Goal: Task Accomplishment & Management: Use online tool/utility

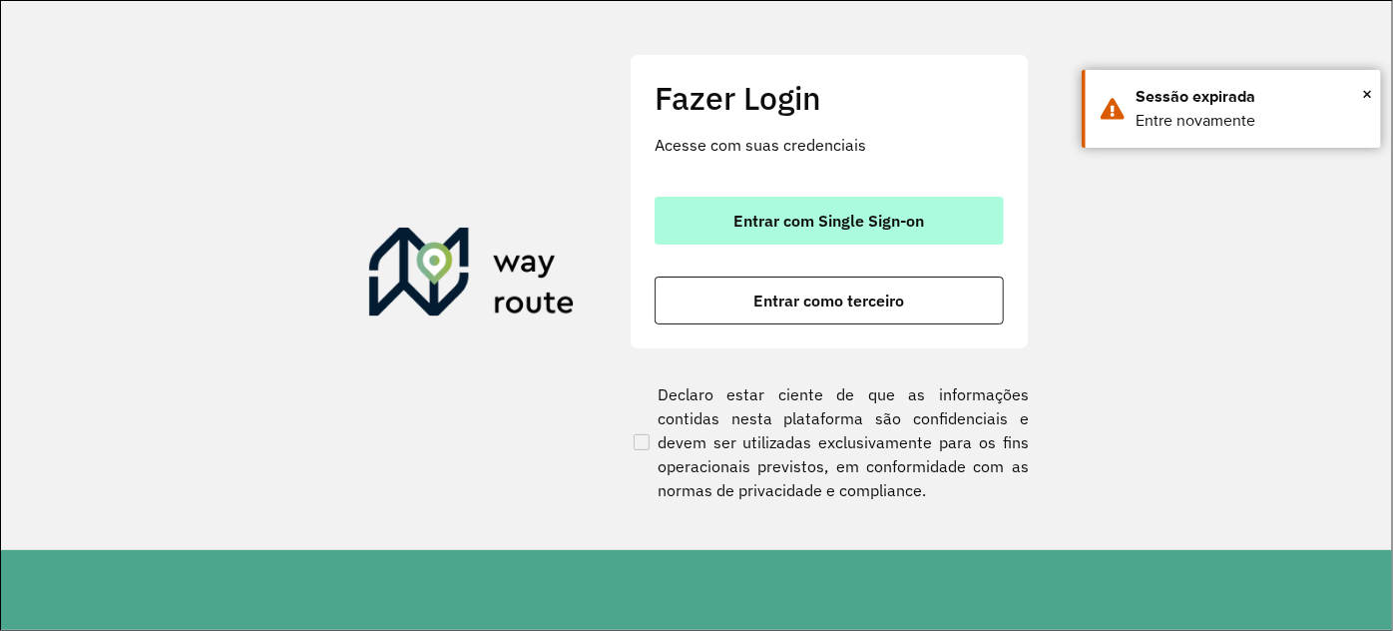
click at [763, 229] on span "Entrar com Single Sign-on" at bounding box center [829, 221] width 191 height 16
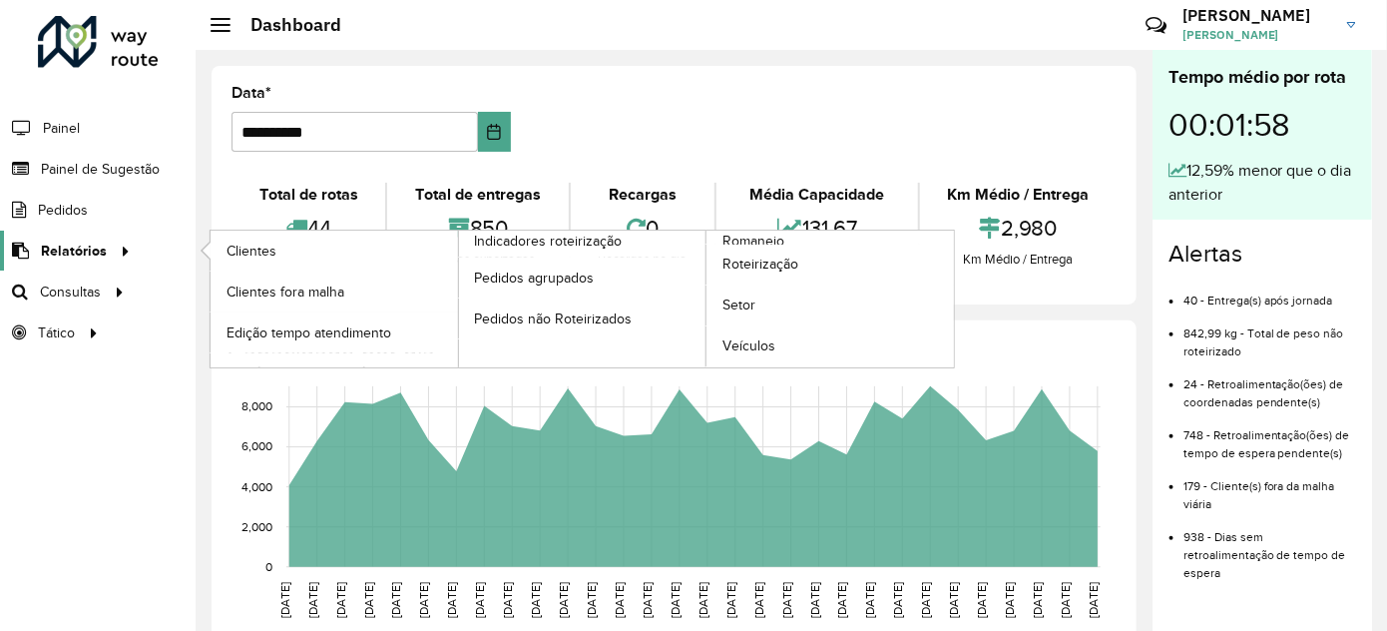
click at [90, 243] on span "Relatórios" at bounding box center [74, 250] width 66 height 21
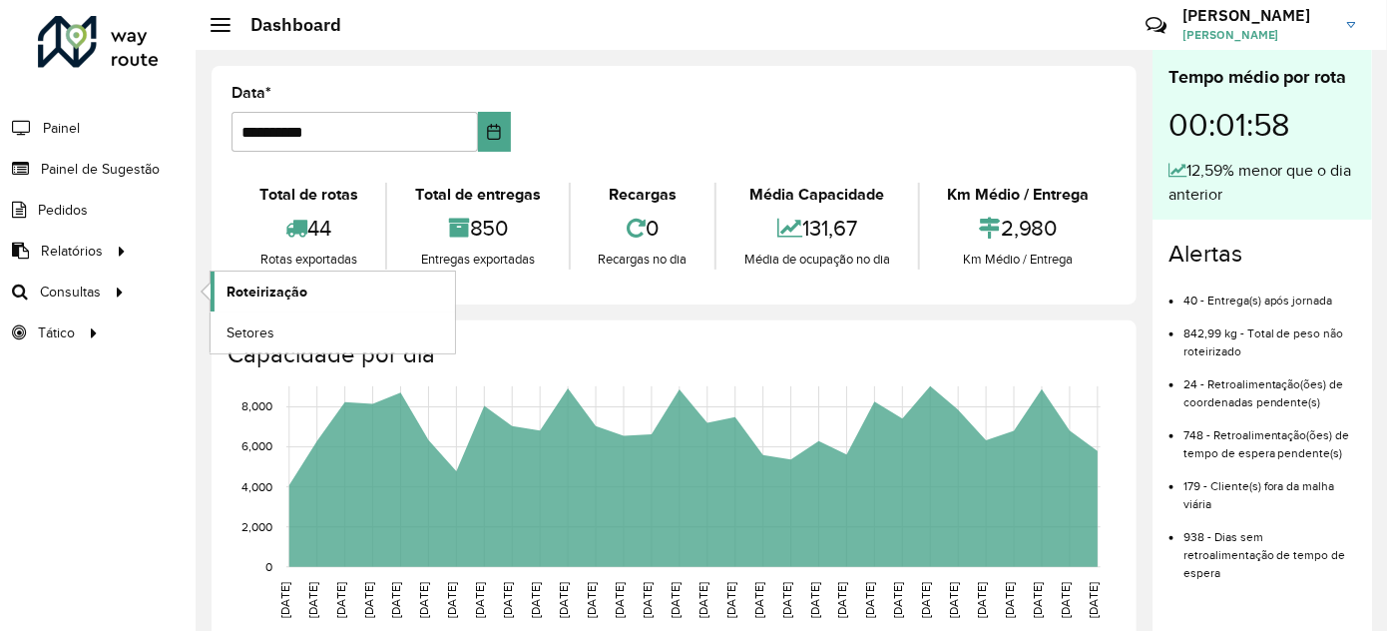
click at [247, 290] on span "Roteirização" at bounding box center [267, 291] width 81 height 21
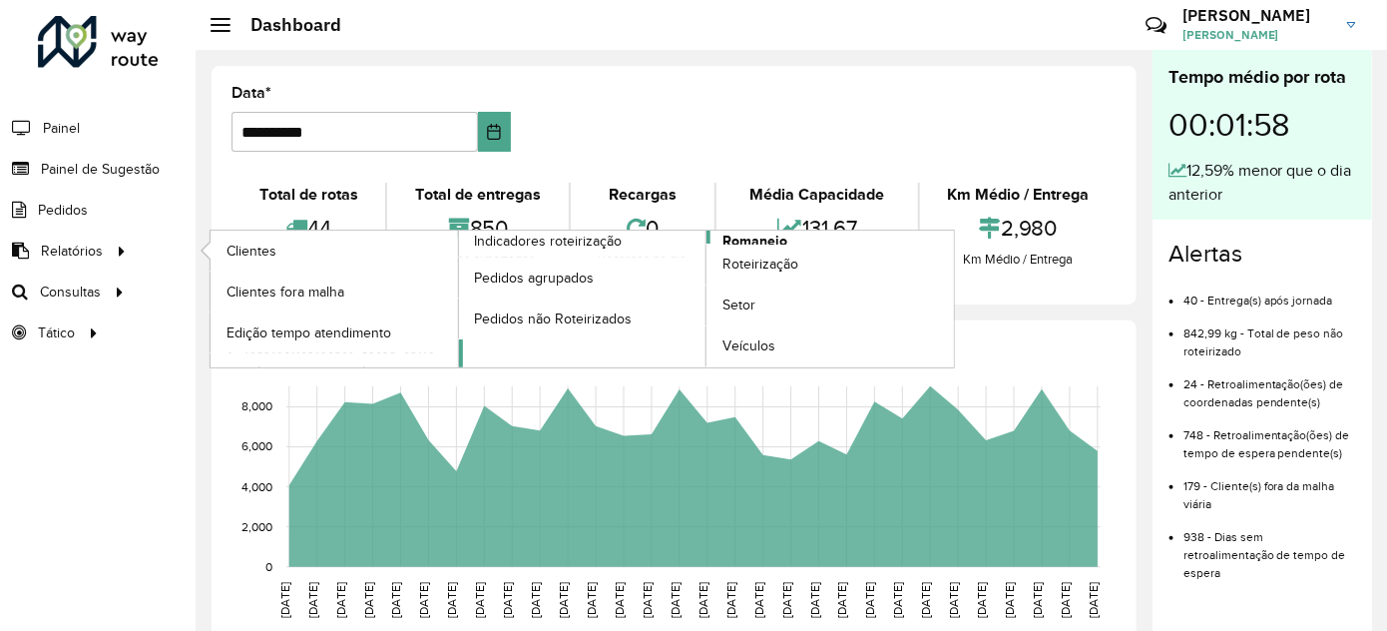
click at [744, 236] on span "Romaneio" at bounding box center [754, 241] width 65 height 21
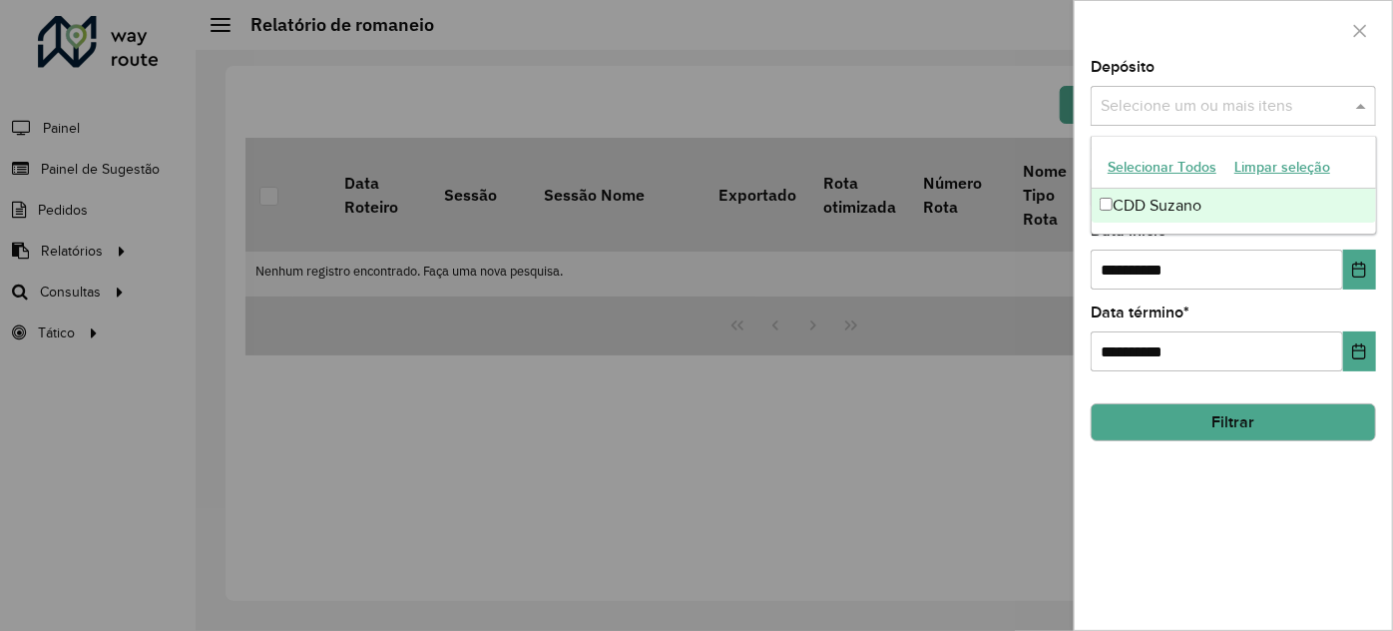
click at [1170, 119] on div "Selecione um ou mais itens" at bounding box center [1233, 106] width 285 height 40
click at [1155, 201] on div "CDD Suzano" at bounding box center [1234, 206] width 284 height 34
click at [1079, 256] on div "**********" at bounding box center [1233, 345] width 317 height 570
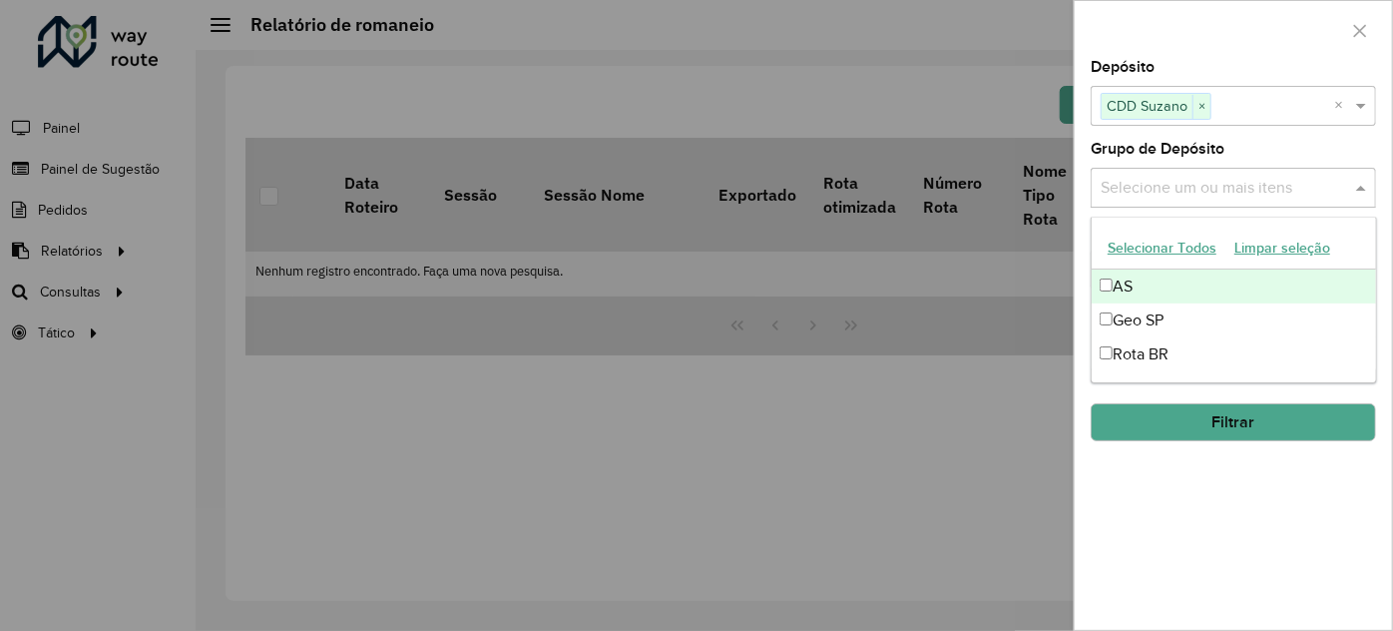
click at [1142, 179] on input "text" at bounding box center [1223, 189] width 255 height 24
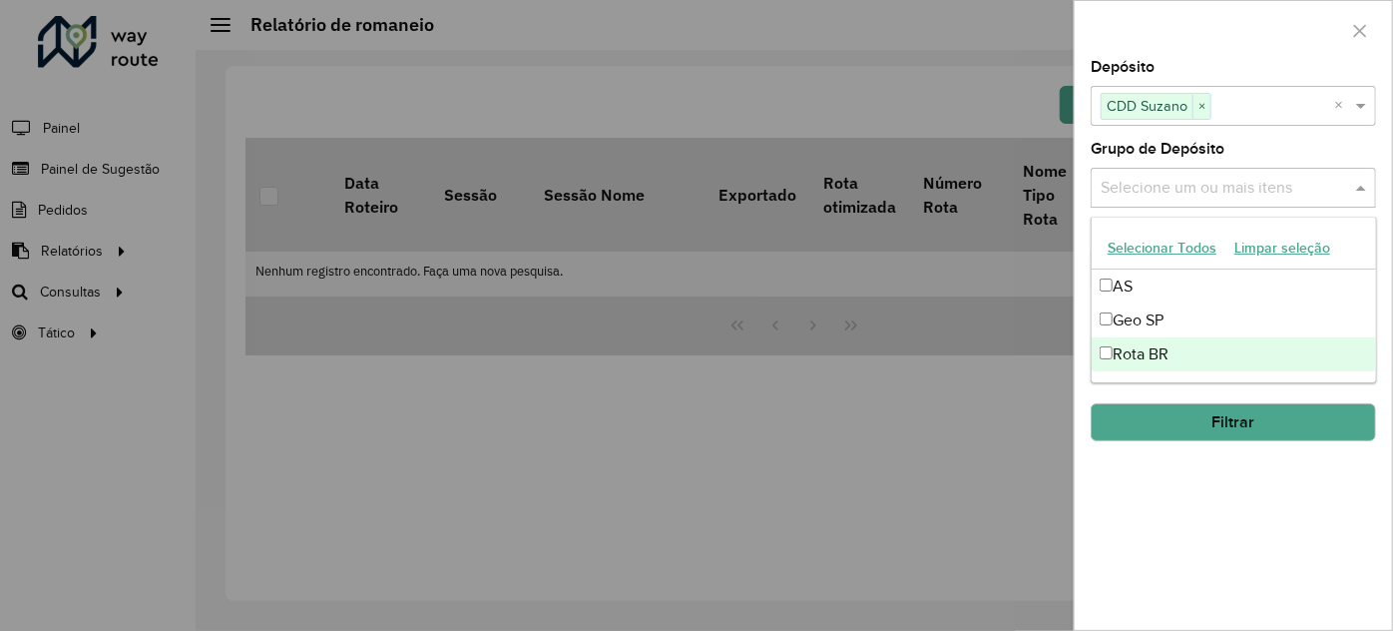
click at [1141, 344] on div "Rota BR" at bounding box center [1234, 354] width 284 height 34
click at [1199, 418] on button "Filtrar" at bounding box center [1233, 422] width 285 height 38
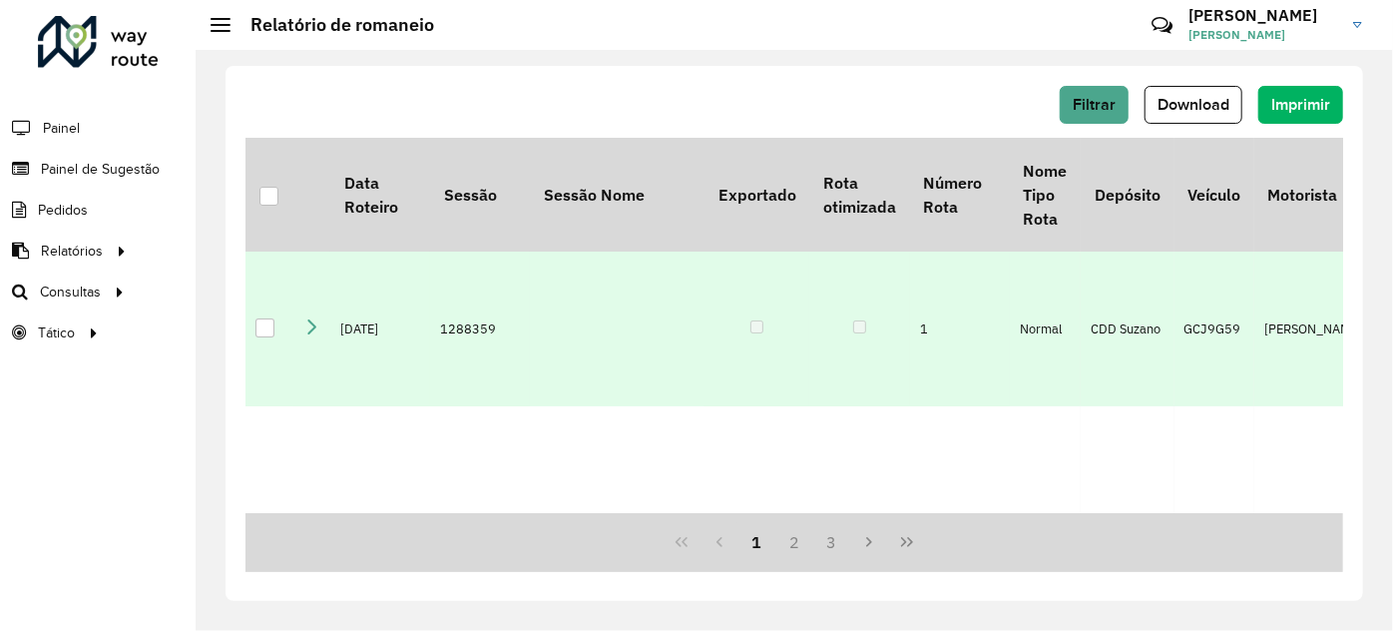
click at [263, 337] on div at bounding box center [264, 327] width 19 height 19
click at [1190, 94] on button "Download" at bounding box center [1194, 105] width 98 height 38
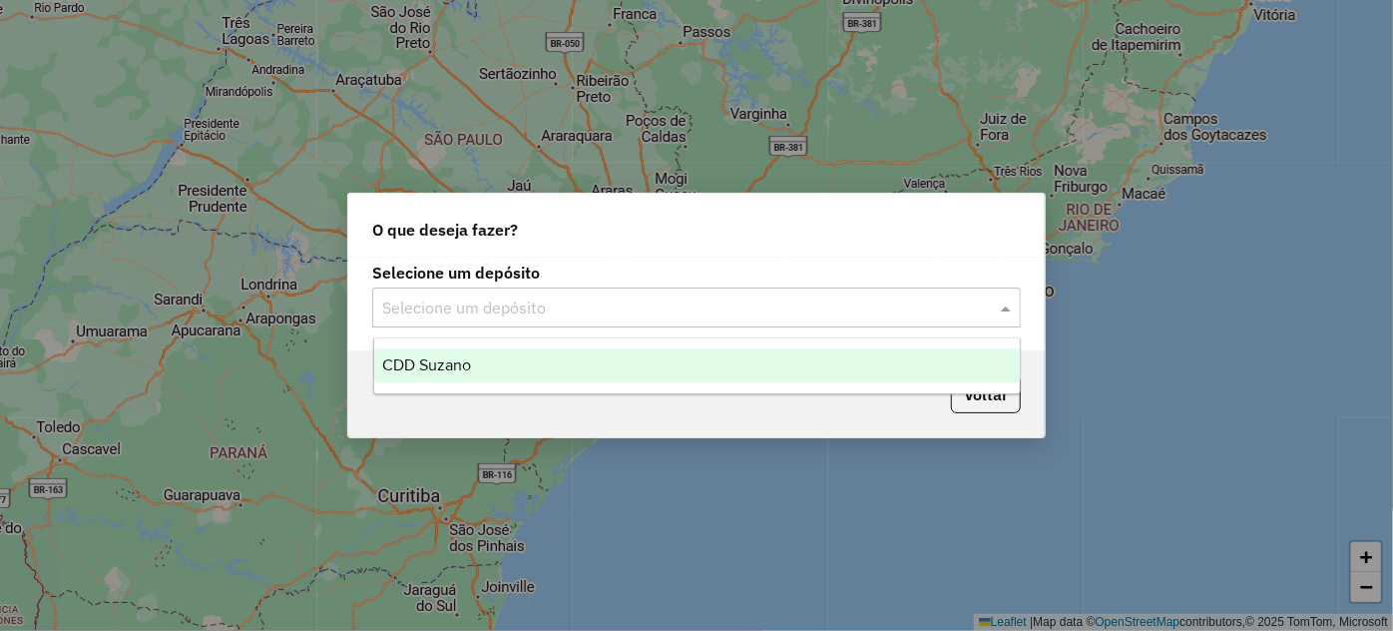
click at [583, 305] on input "text" at bounding box center [676, 308] width 589 height 24
click at [540, 361] on div "CDD Suzano" at bounding box center [697, 365] width 646 height 34
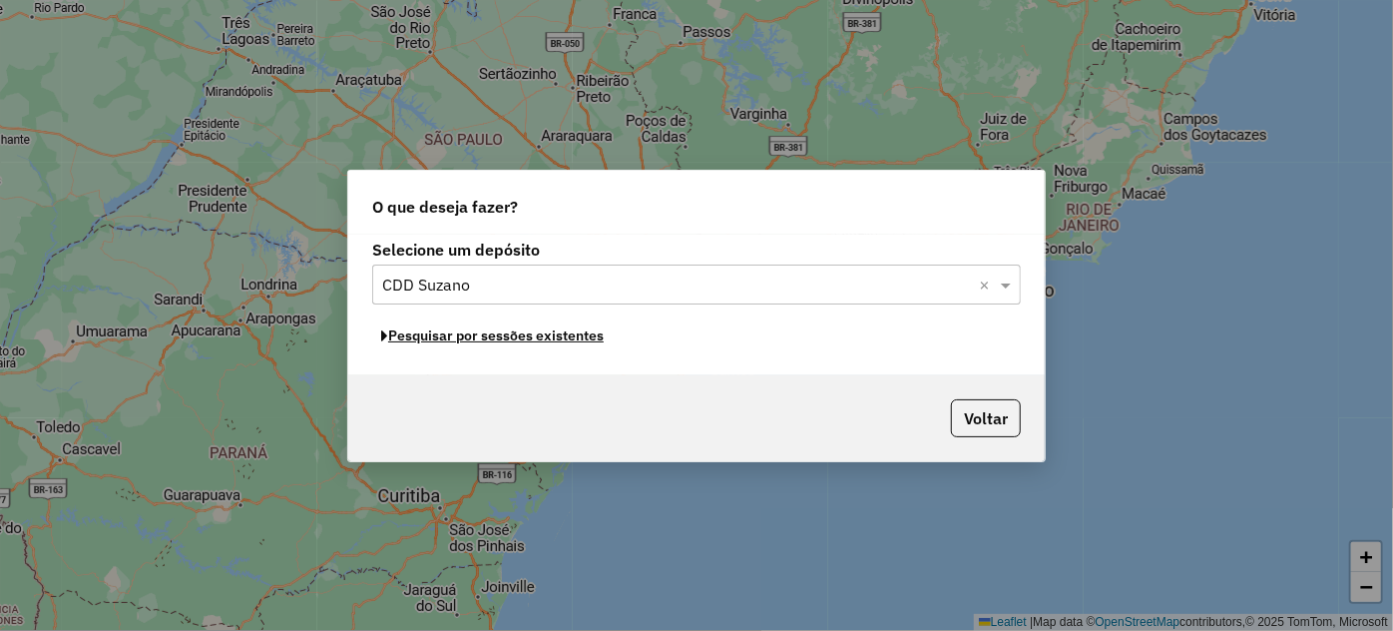
click at [528, 337] on button "Pesquisar por sessões existentes" at bounding box center [492, 335] width 240 height 31
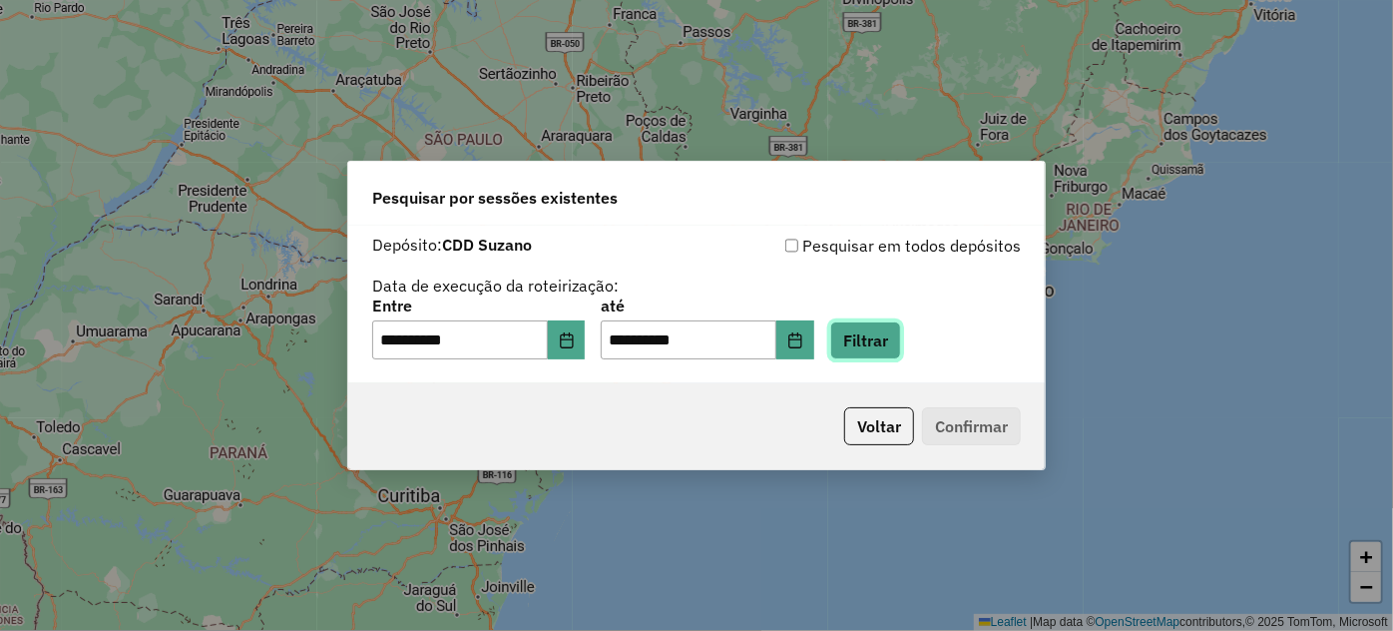
click at [883, 345] on button "Filtrar" at bounding box center [865, 340] width 71 height 38
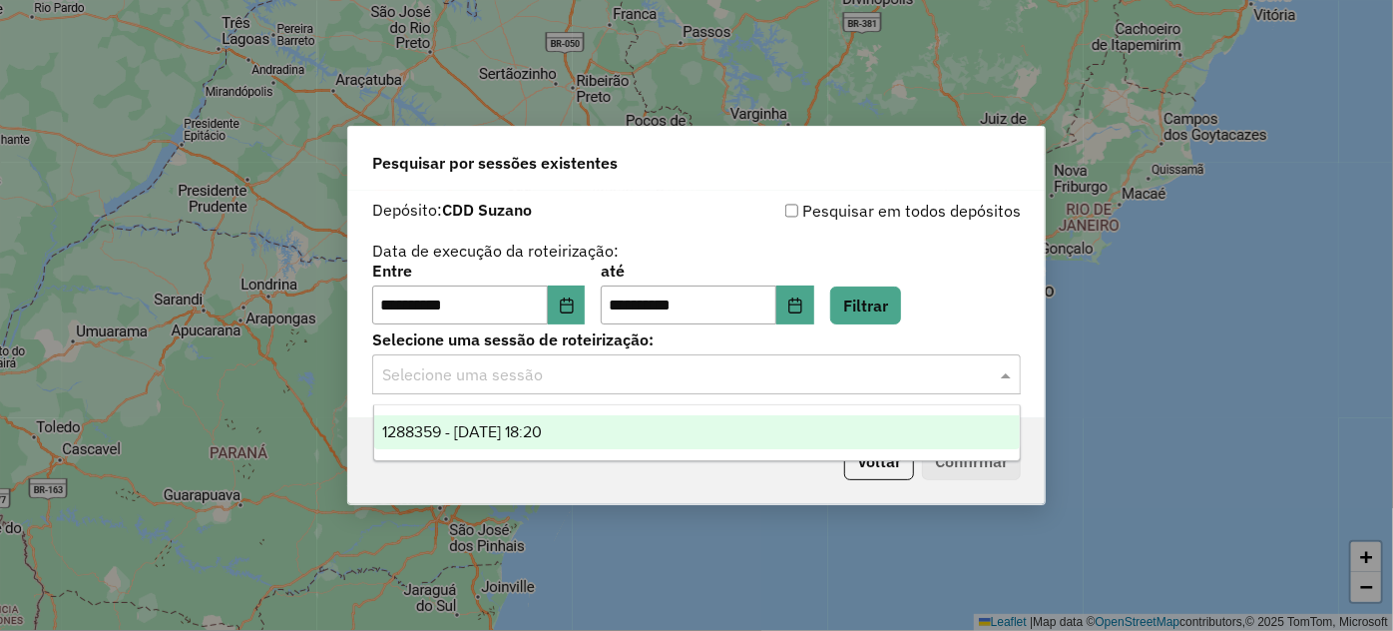
click at [630, 382] on input "text" at bounding box center [676, 375] width 589 height 24
click at [590, 441] on div "1288359 - 04/10/2025 18:20" at bounding box center [697, 432] width 646 height 34
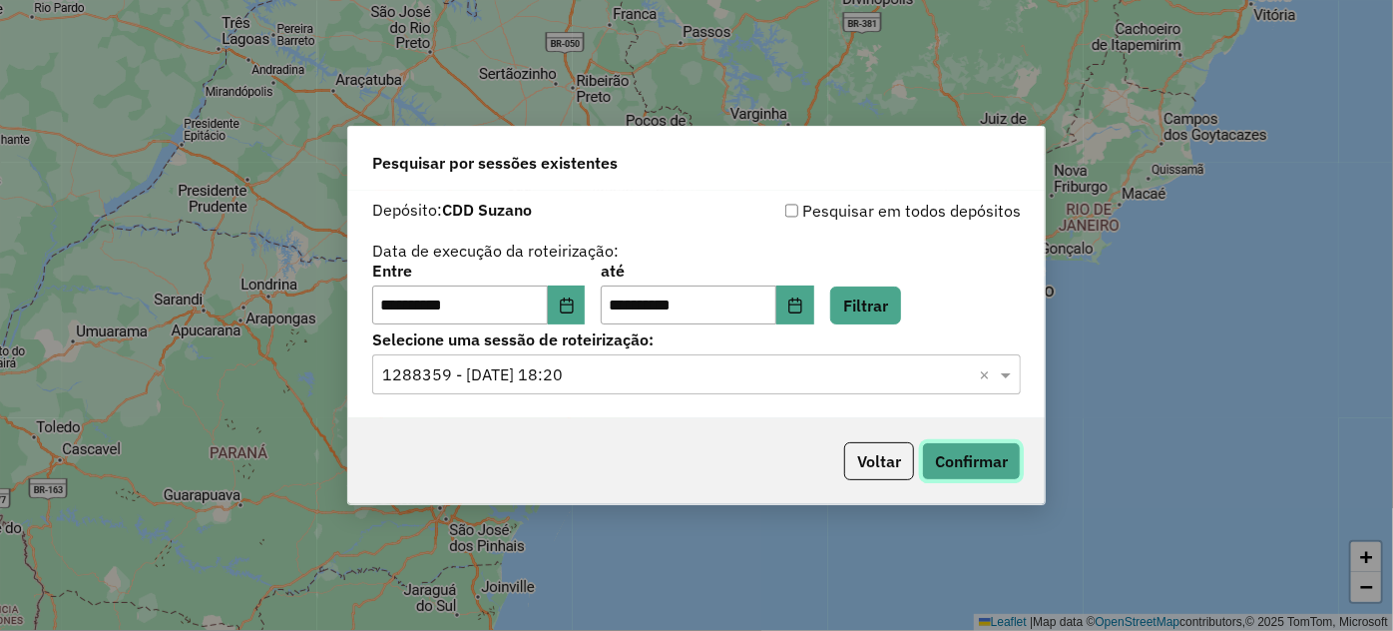
click at [944, 465] on button "Confirmar" at bounding box center [971, 461] width 99 height 38
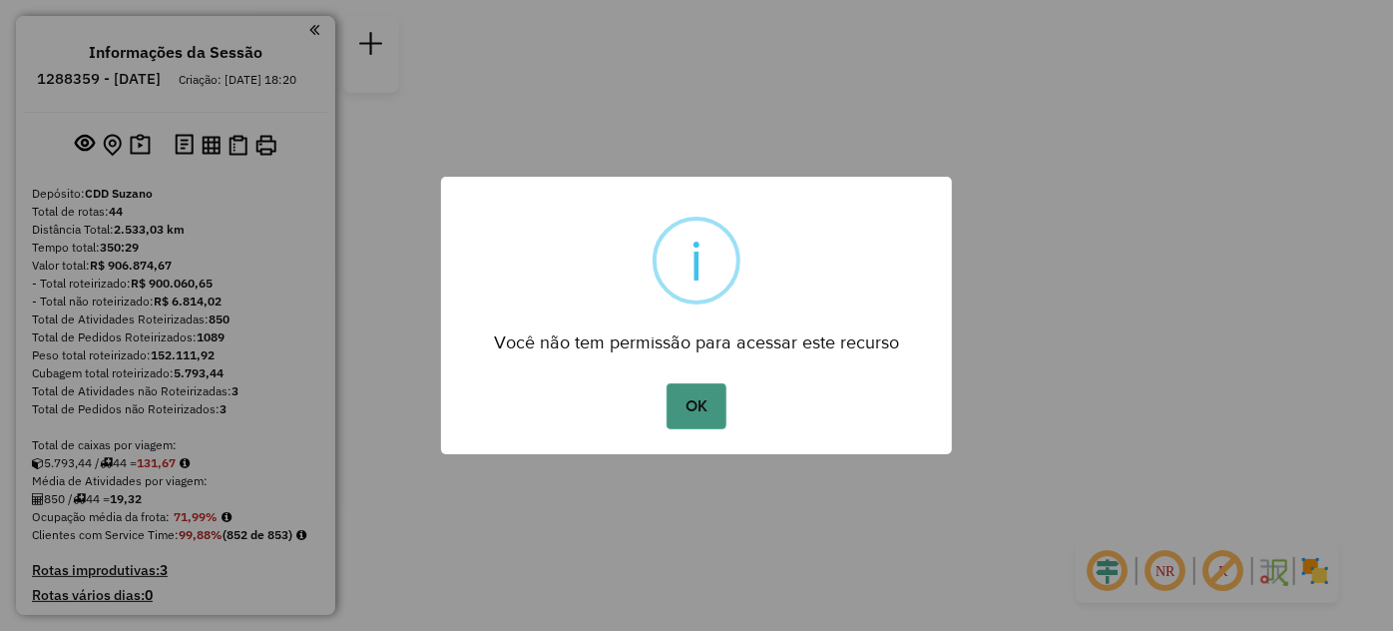
click at [690, 393] on button "OK" at bounding box center [696, 406] width 59 height 46
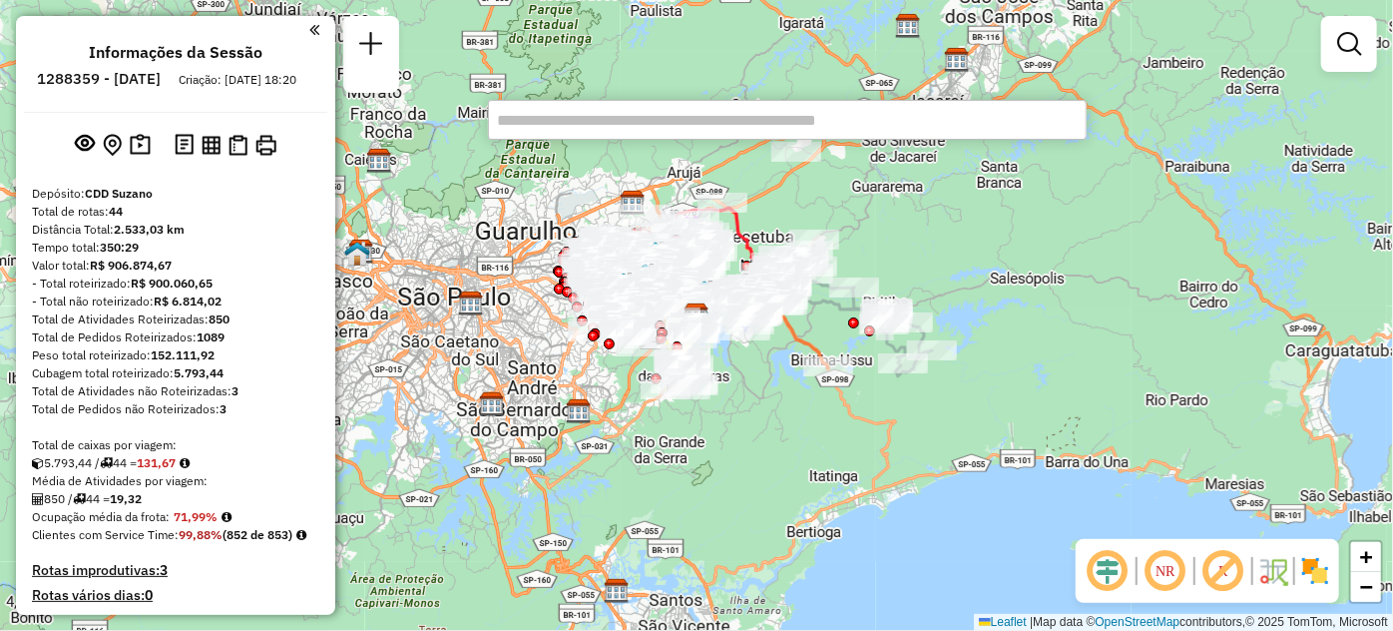
scroll to position [2205, 0]
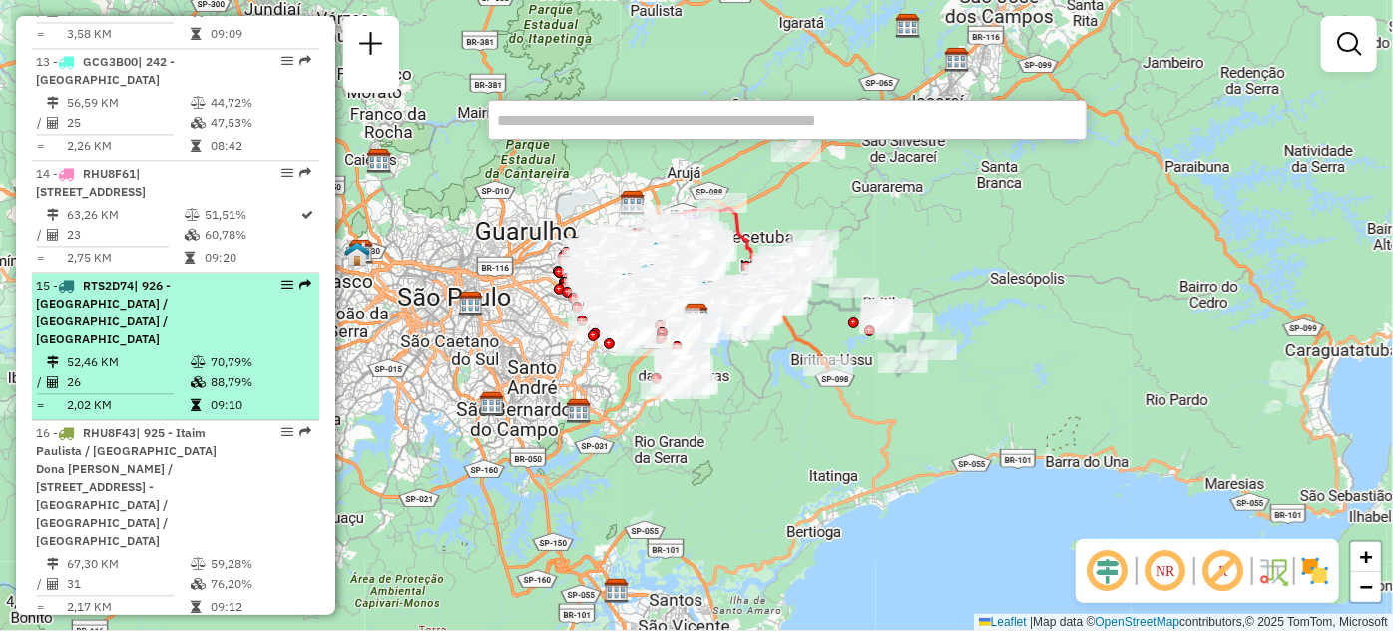
click at [210, 348] on div "15 - RTS2D74 | 926 - Jardim Camargo Novo / Jardim São Luiz / Jardim das Oliveira" at bounding box center [142, 312] width 212 height 72
select select "**********"
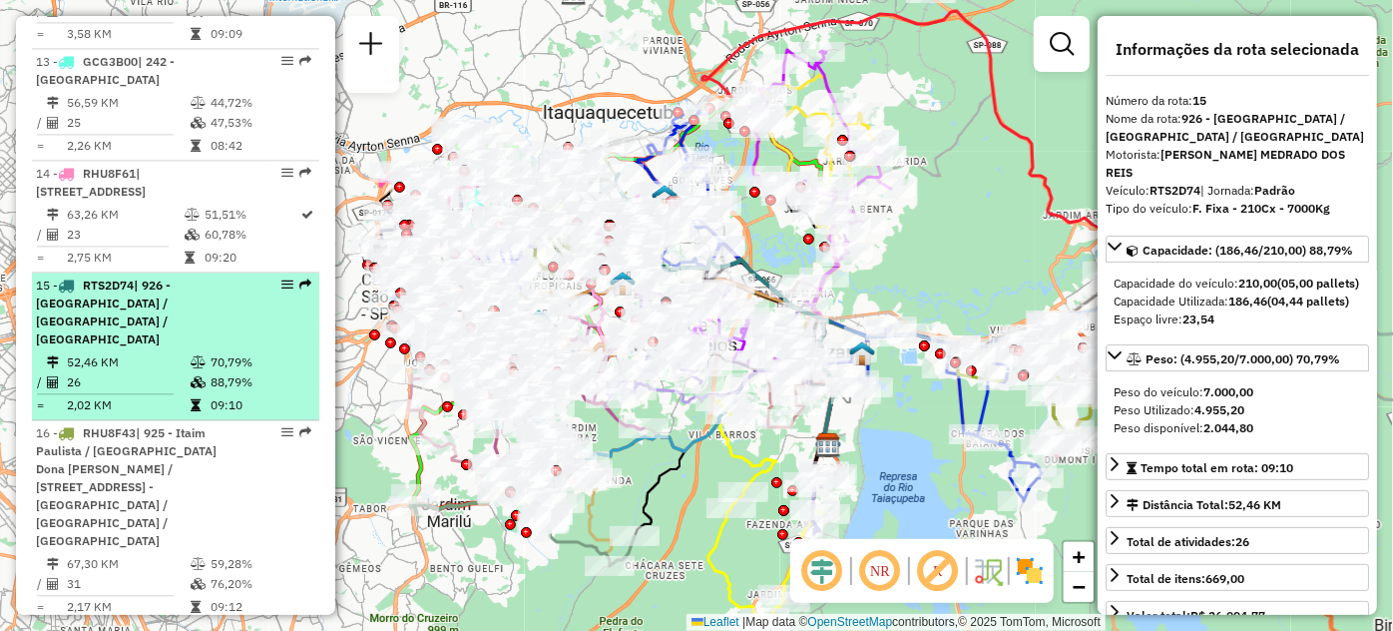
click at [286, 290] on em at bounding box center [287, 284] width 12 height 12
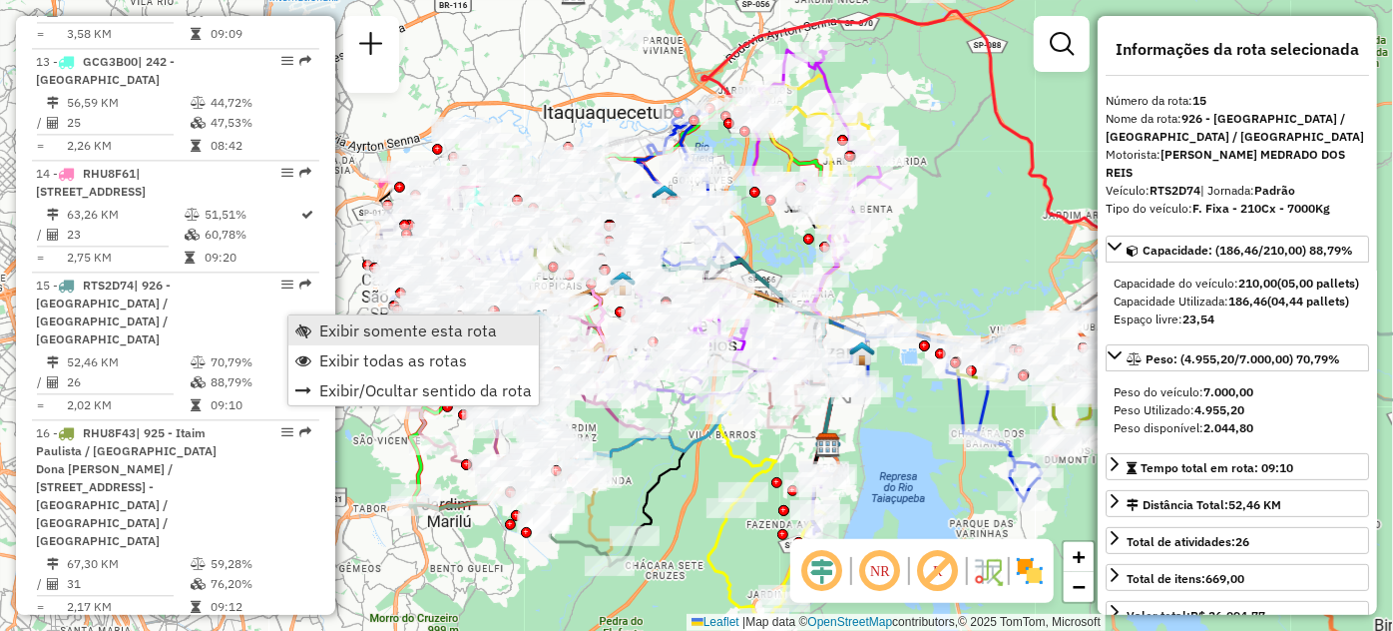
click at [308, 321] on link "Exibir somente esta rota" at bounding box center [413, 330] width 250 height 30
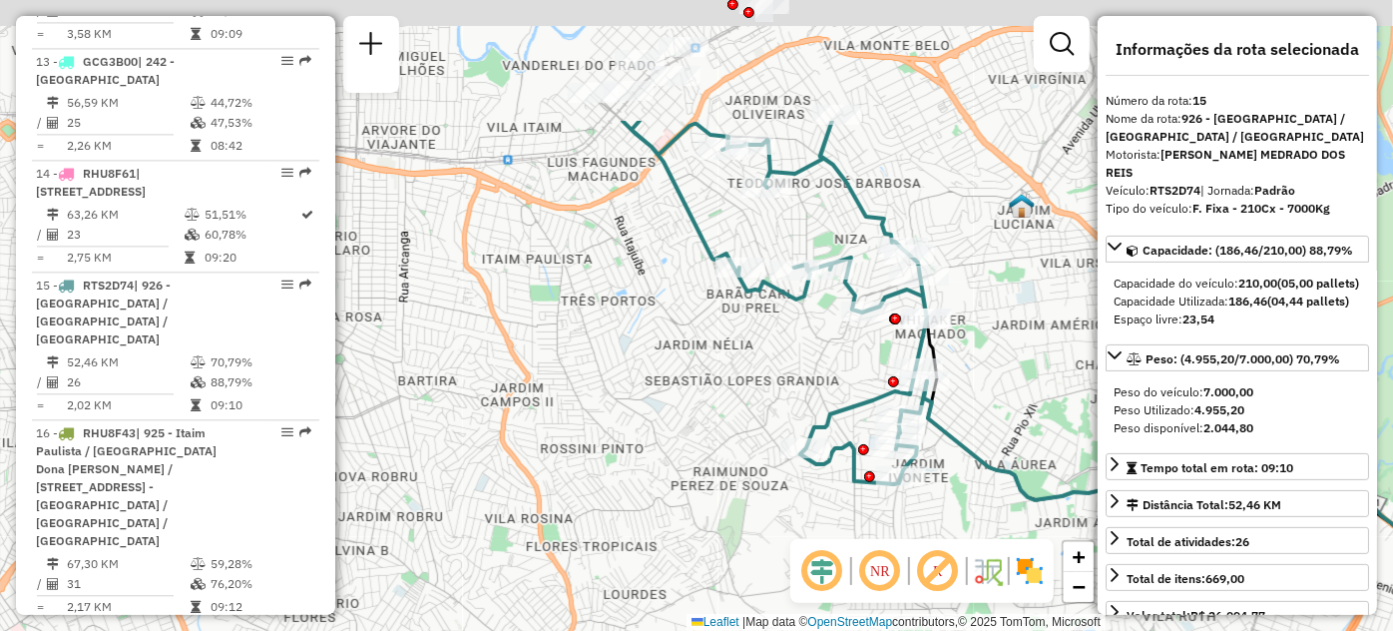
drag, startPoint x: 650, startPoint y: 229, endPoint x: 665, endPoint y: 413, distance: 185.2
click at [665, 413] on div "Janela de atendimento Grade de atendimento Capacidade Transportadoras Veículos …" at bounding box center [696, 315] width 1393 height 631
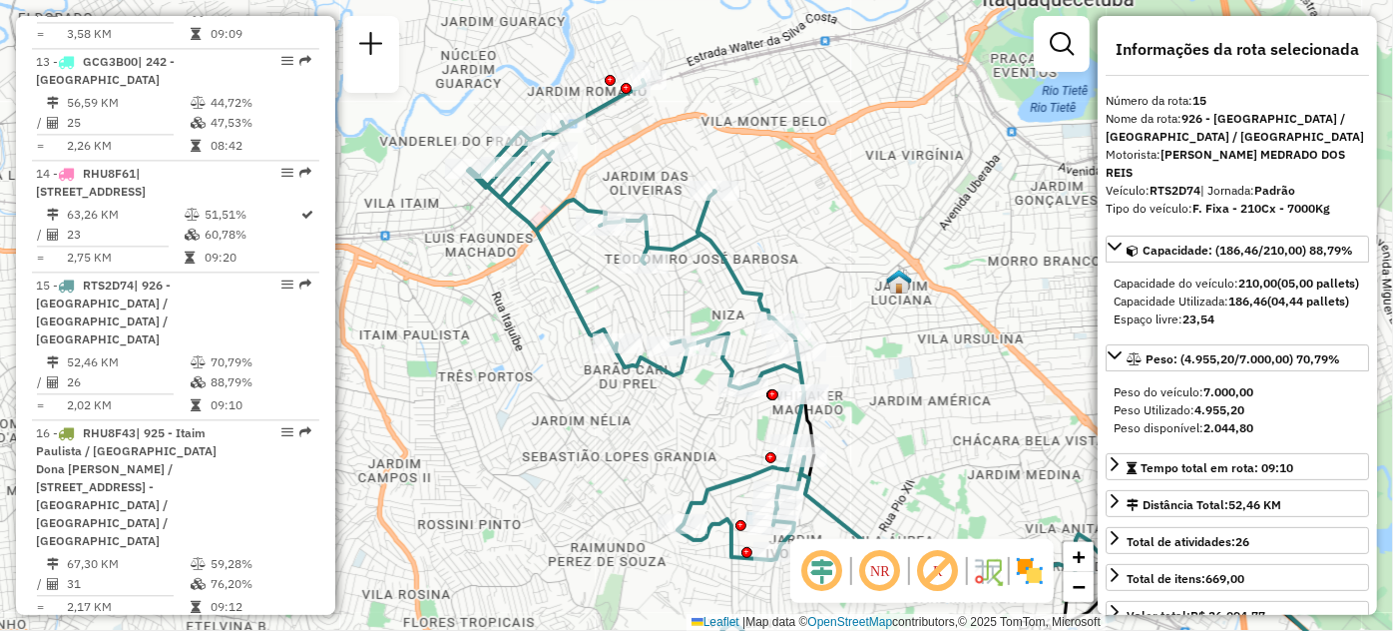
drag, startPoint x: 767, startPoint y: 406, endPoint x: 572, endPoint y: 484, distance: 210.5
click at [572, 484] on div "Janela de atendimento Grade de atendimento Capacidade Transportadoras Veículos …" at bounding box center [696, 315] width 1393 height 631
click at [857, 278] on div "Janela de atendimento Grade de atendimento Capacidade Transportadoras Veículos …" at bounding box center [696, 315] width 1393 height 631
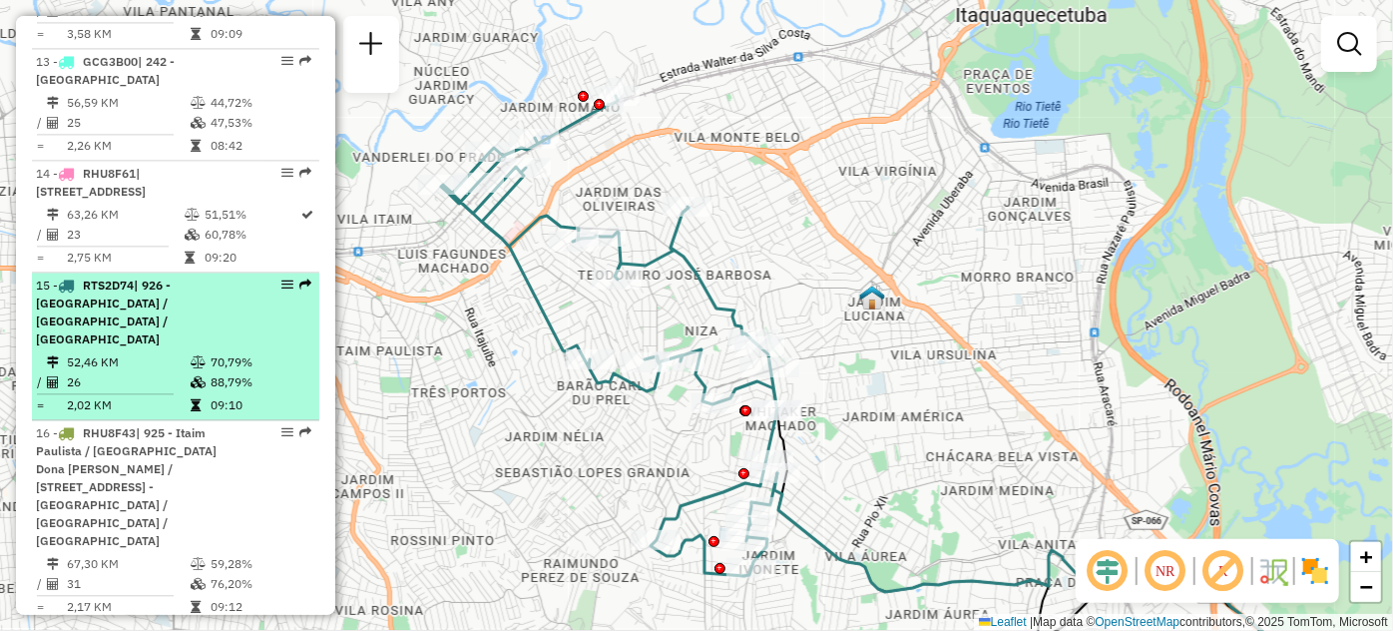
click at [256, 326] on div "15 - RTS2D74 | 926 - Jardim Camargo Novo / Jardim São Luiz / Jardim das Oliveira" at bounding box center [175, 312] width 279 height 72
select select "**********"
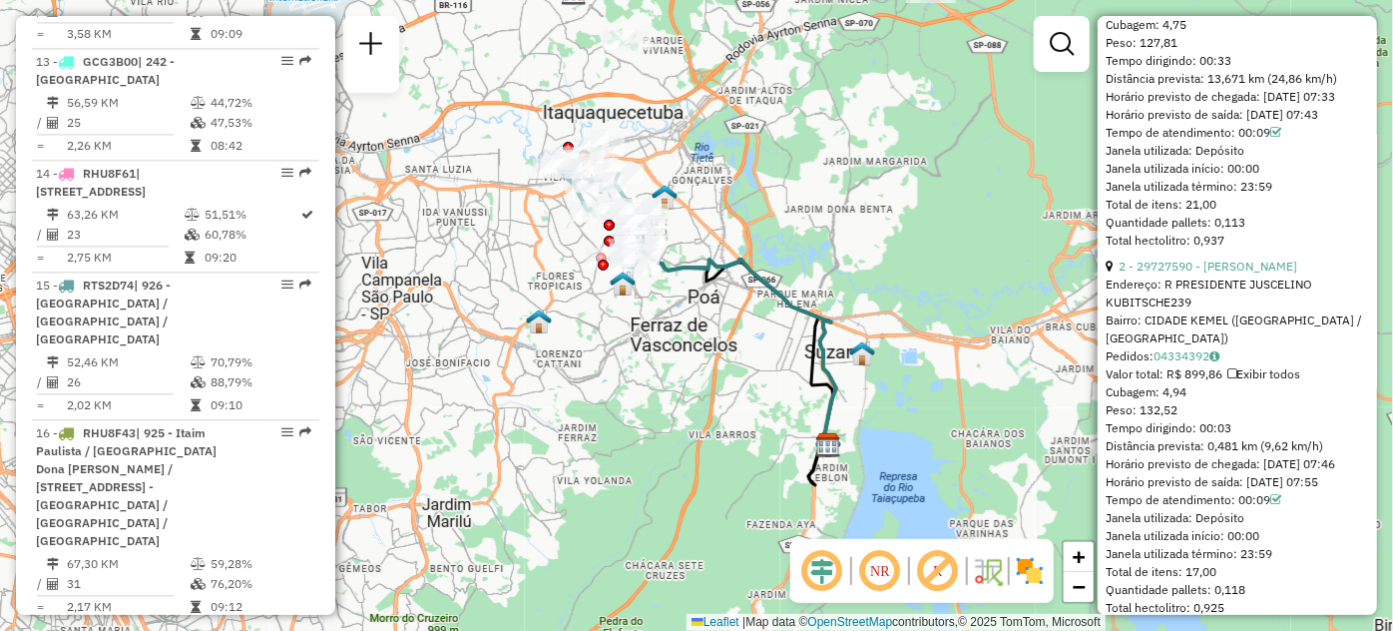
scroll to position [908, 0]
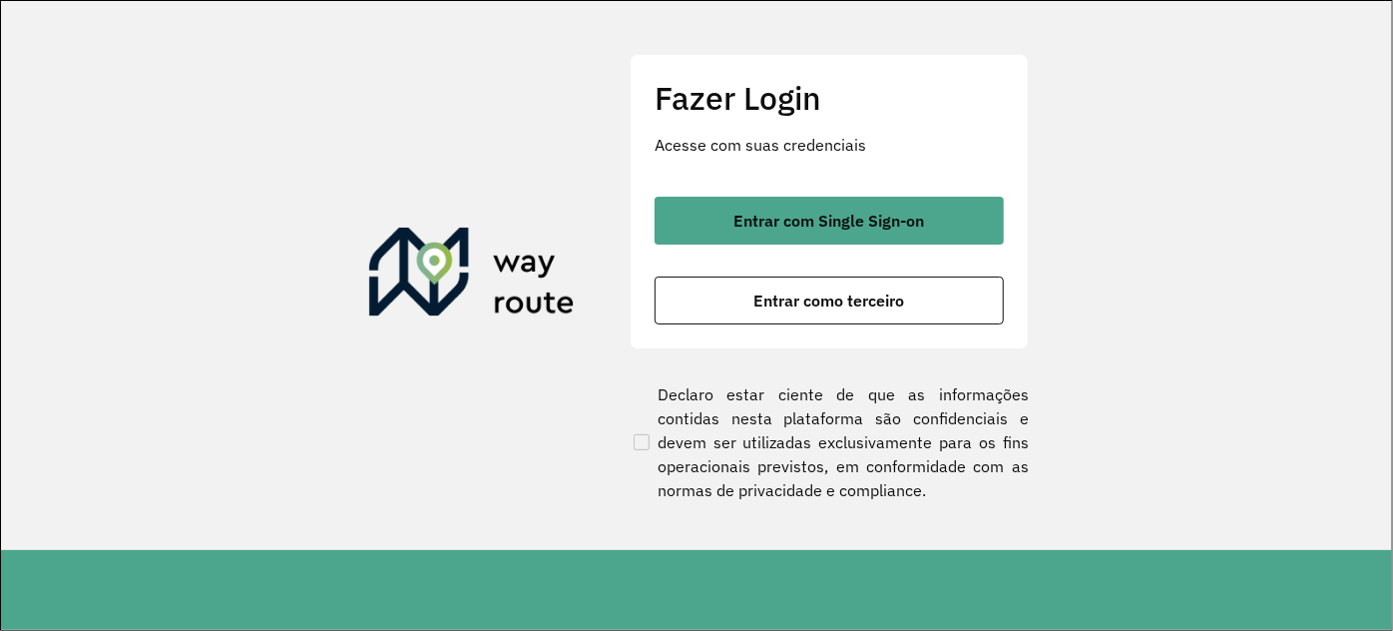
click at [29, 382] on section "Fazer Login Acesse com suas credenciais Entrar com Single Sign-on Entrar como t…" at bounding box center [696, 275] width 1391 height 549
click at [34, 400] on section "Fazer Login Acesse com suas credenciais Entrar com Single Sign-on Entrar como t…" at bounding box center [696, 275] width 1391 height 549
drag, startPoint x: 42, startPoint y: 412, endPoint x: 57, endPoint y: 450, distance: 40.8
click at [57, 451] on section "Fazer Login Acesse com suas credenciais Entrar com Single Sign-on Entrar como t…" at bounding box center [696, 275] width 1391 height 549
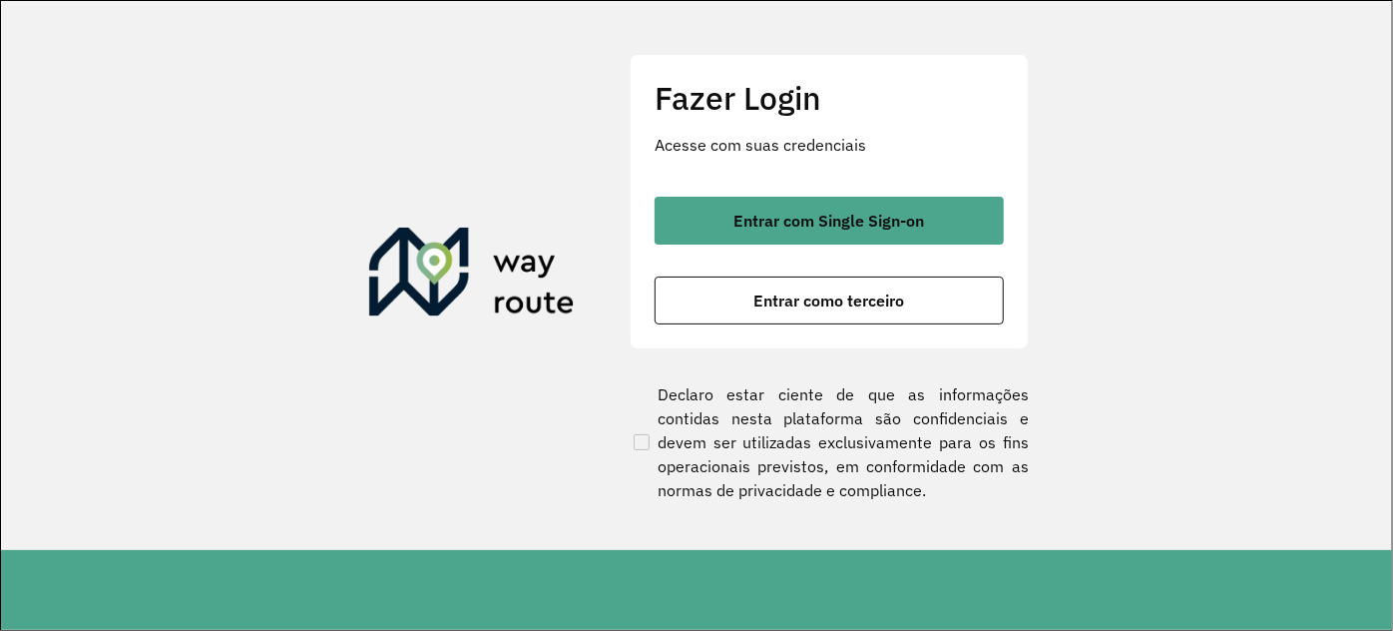
click at [213, 609] on footer at bounding box center [697, 590] width 1393 height 80
drag, startPoint x: 247, startPoint y: 651, endPoint x: 257, endPoint y: 671, distance: 22.3
click at [257, 630] on html "Aguarde... Pop-up bloqueado! Seu navegador bloqueou automáticamente a abertura …" at bounding box center [696, 315] width 1393 height 631
